Goal: Information Seeking & Learning: Learn about a topic

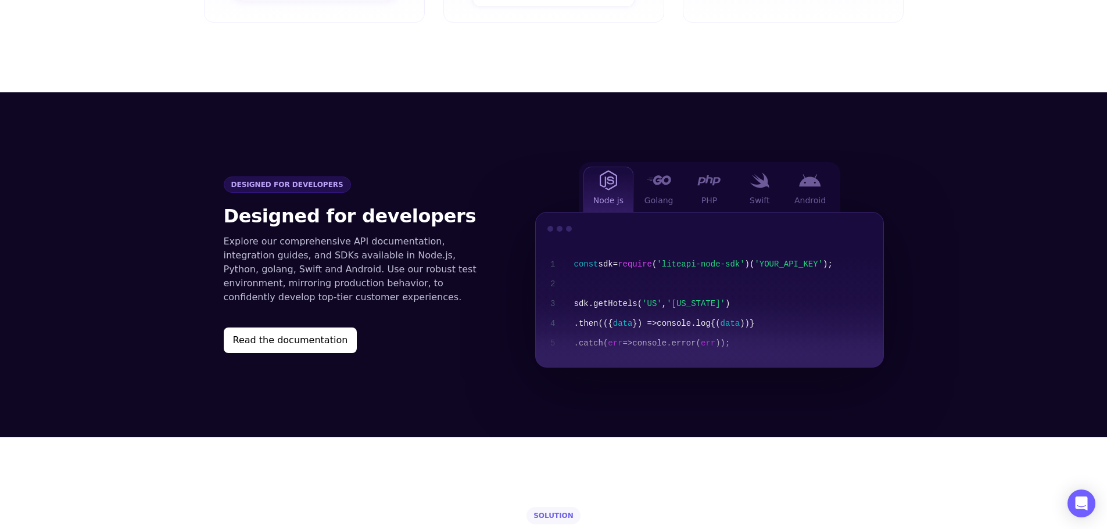
scroll to position [1134, 0]
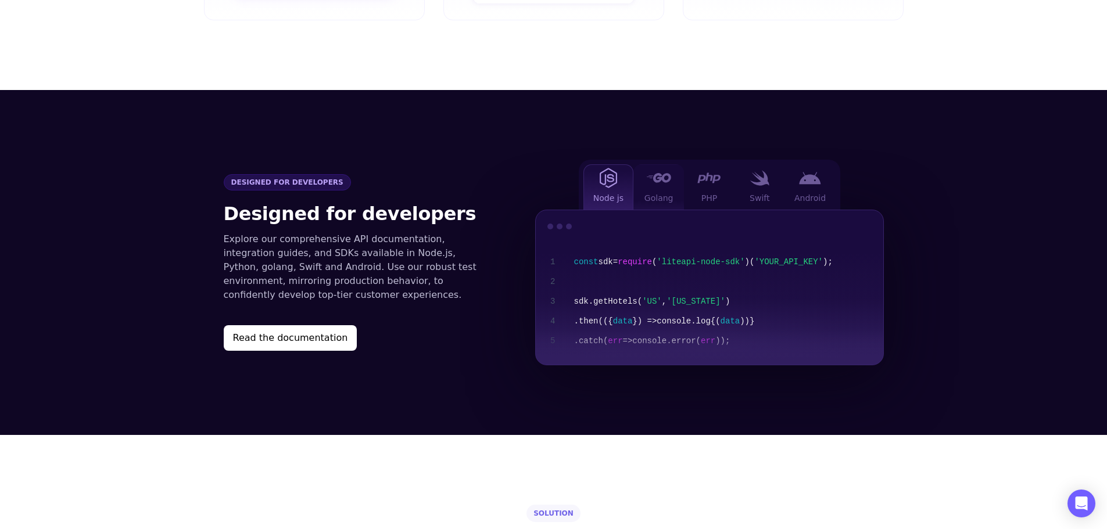
click at [667, 192] on span "Golang" at bounding box center [658, 198] width 29 height 12
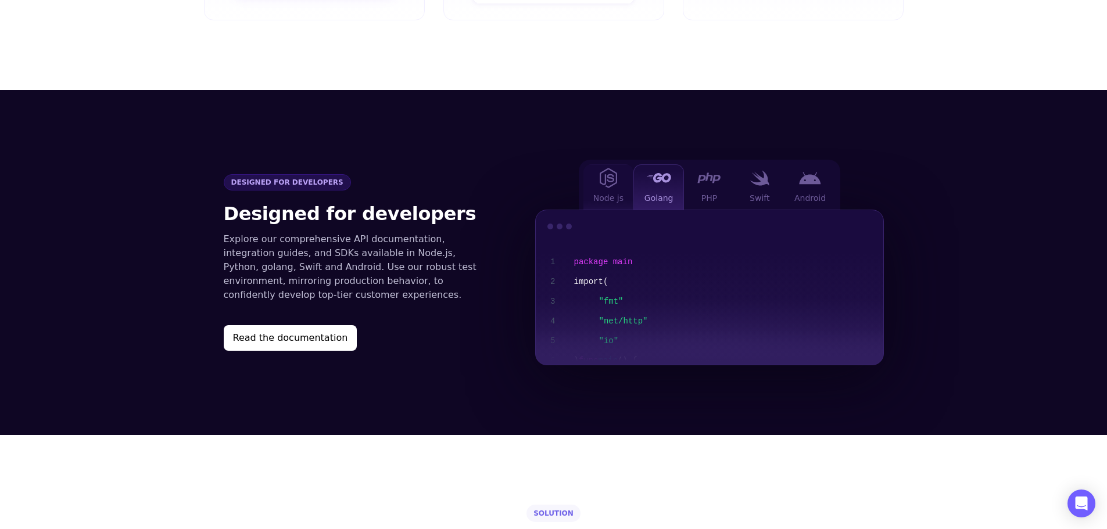
click at [620, 171] on div "Node js" at bounding box center [608, 186] width 51 height 45
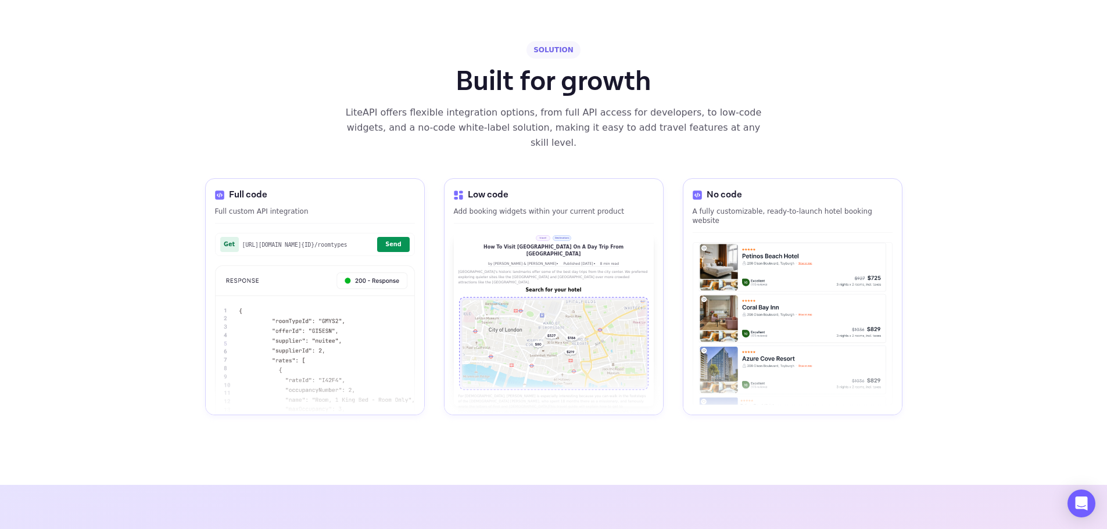
scroll to position [1606, 0]
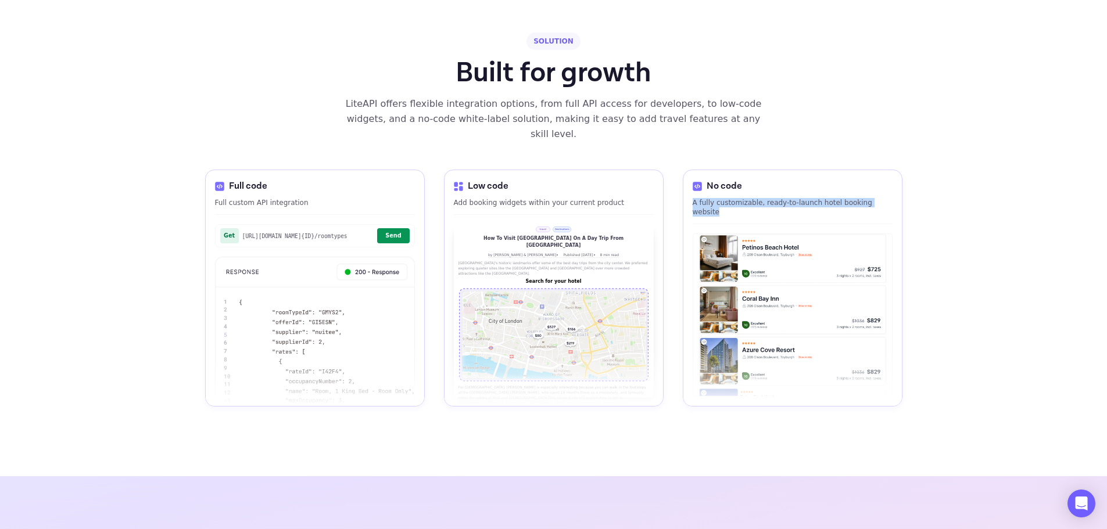
drag, startPoint x: 691, startPoint y: 173, endPoint x: 888, endPoint y: 163, distance: 196.6
click at [888, 170] on div "No code A fully customizable, ready-to-launch hotel booking website" at bounding box center [793, 288] width 220 height 237
click at [860, 234] on img at bounding box center [792, 315] width 199 height 162
click at [641, 227] on div "travel Destinations How To Visit [GEOGRAPHIC_DATA] On A Day Trip From [GEOGRAPH…" at bounding box center [553, 242] width 191 height 31
click at [392, 228] on button "Send" at bounding box center [393, 235] width 32 height 15
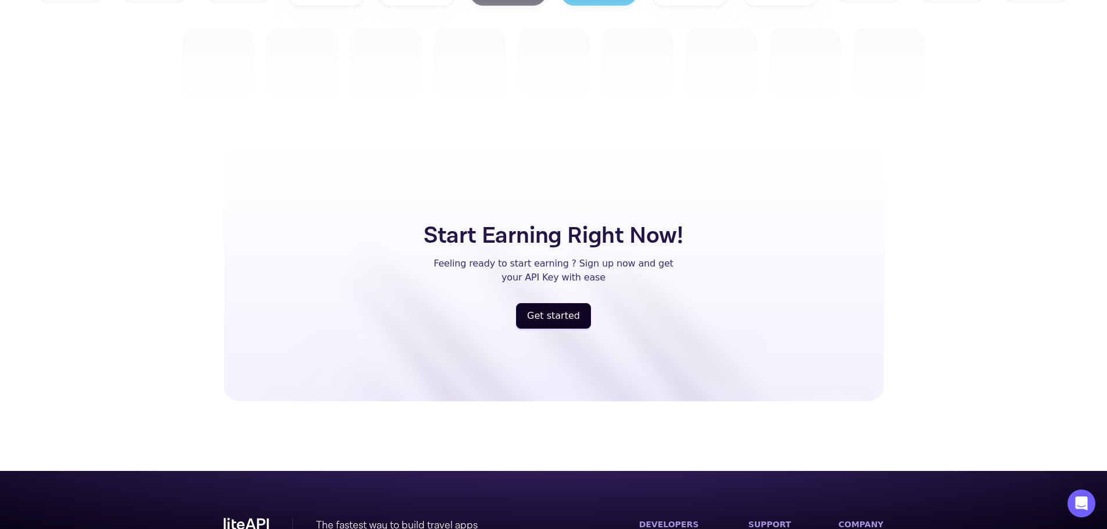
scroll to position [3022, 0]
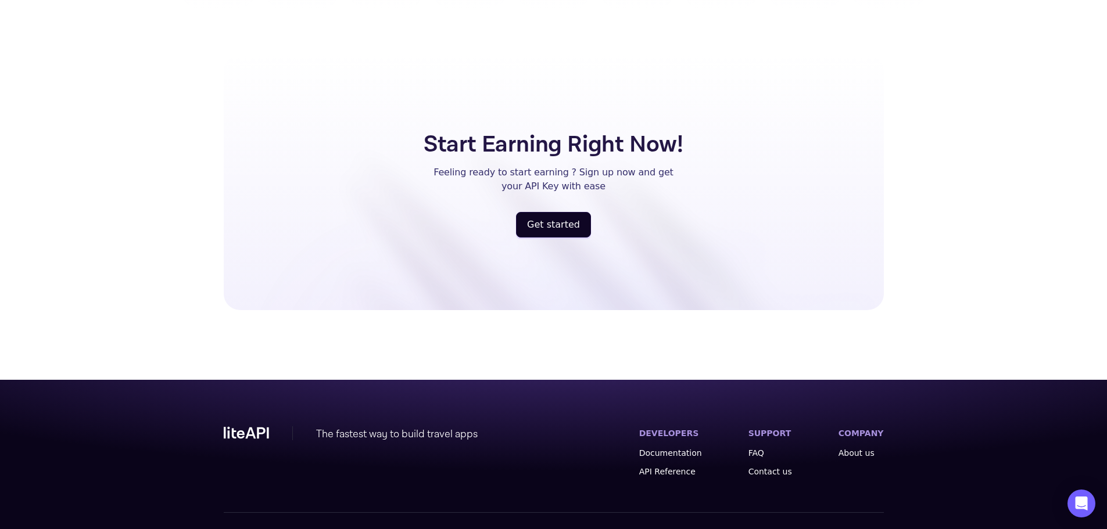
click at [676, 446] on div "The fastest way to build travel apps DEVELOPERS Documentation API Reference SUP…" at bounding box center [554, 469] width 660 height 86
click at [676, 466] on link "API Reference" at bounding box center [670, 472] width 63 height 12
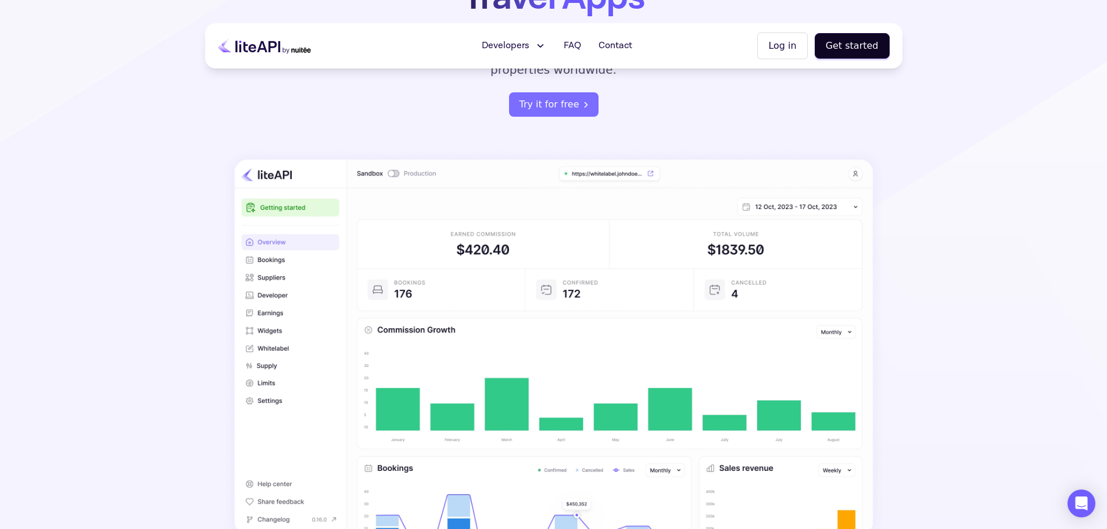
scroll to position [0, 0]
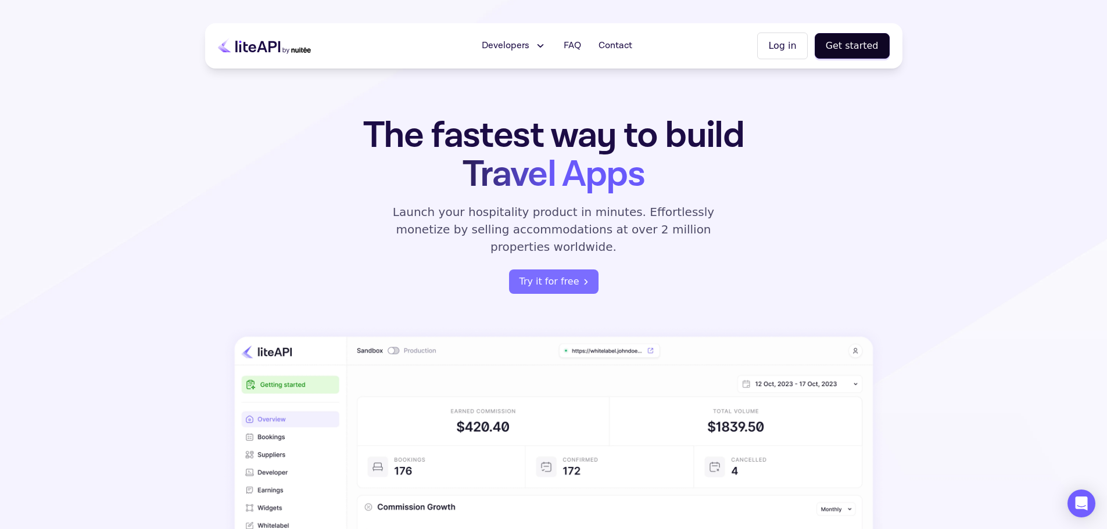
click at [529, 46] on span "Developers" at bounding box center [506, 46] width 48 height 14
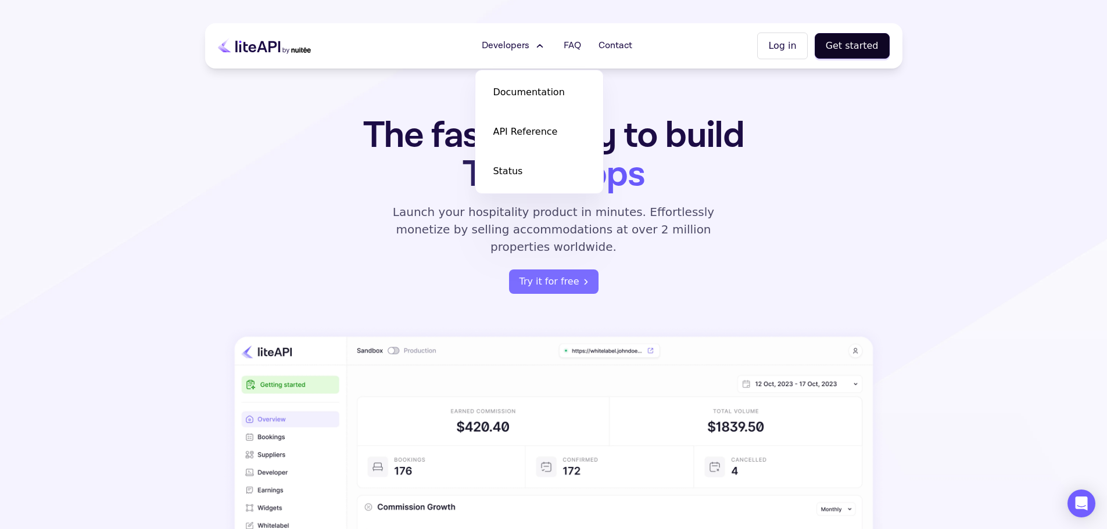
click at [688, 218] on p "Launch your hospitality product in minutes. Effortlessly monetize by selling ac…" at bounding box center [553, 229] width 349 height 52
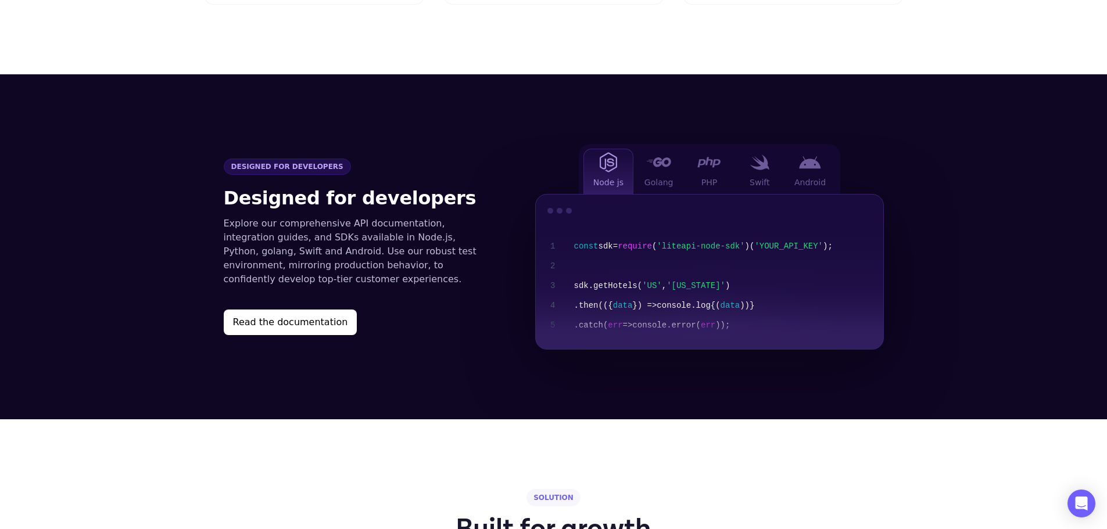
scroll to position [1150, 0]
